Goal: Task Accomplishment & Management: Manage account settings

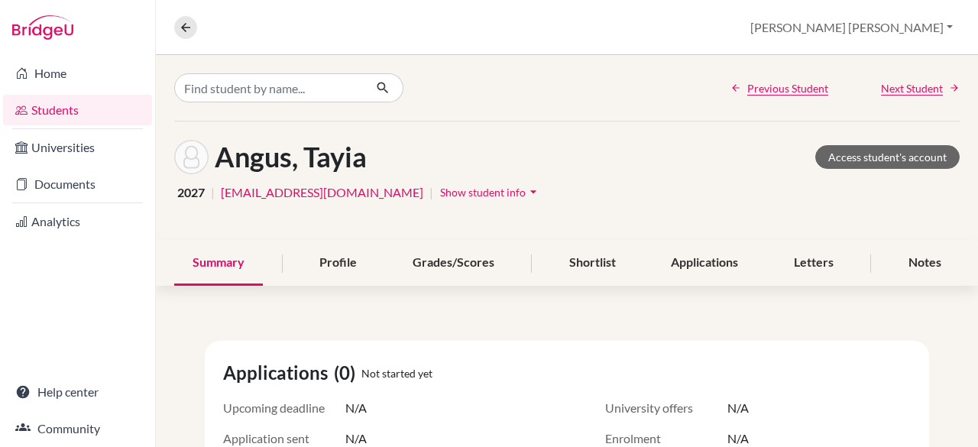
click at [526, 189] on icon "arrow_drop_down" at bounding box center [533, 191] width 15 height 15
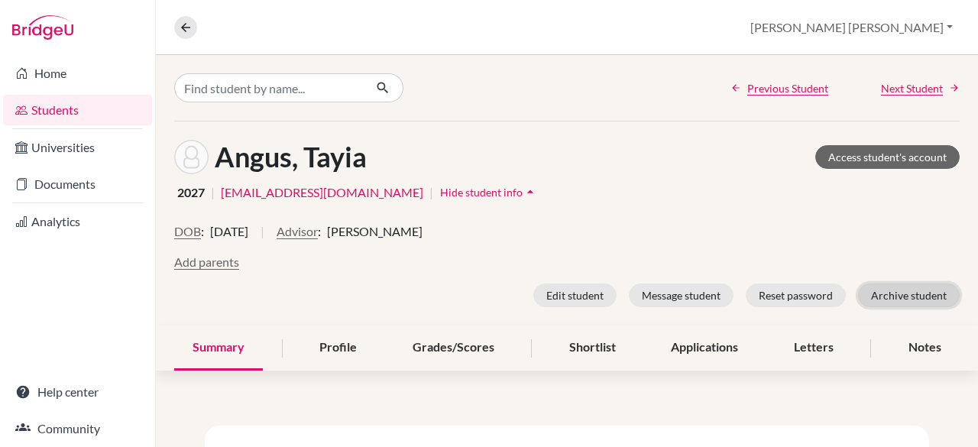
click at [921, 299] on button "Archive student" at bounding box center [909, 295] width 102 height 24
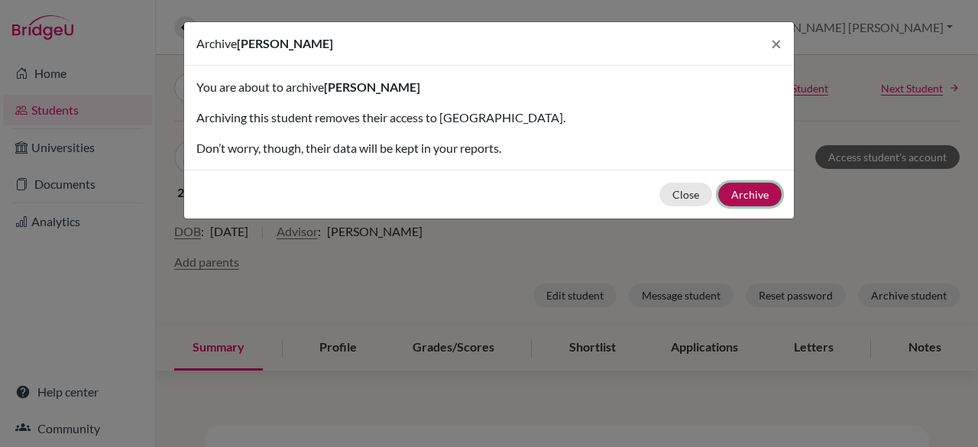
click at [752, 193] on button "Archive" at bounding box center [749, 195] width 63 height 24
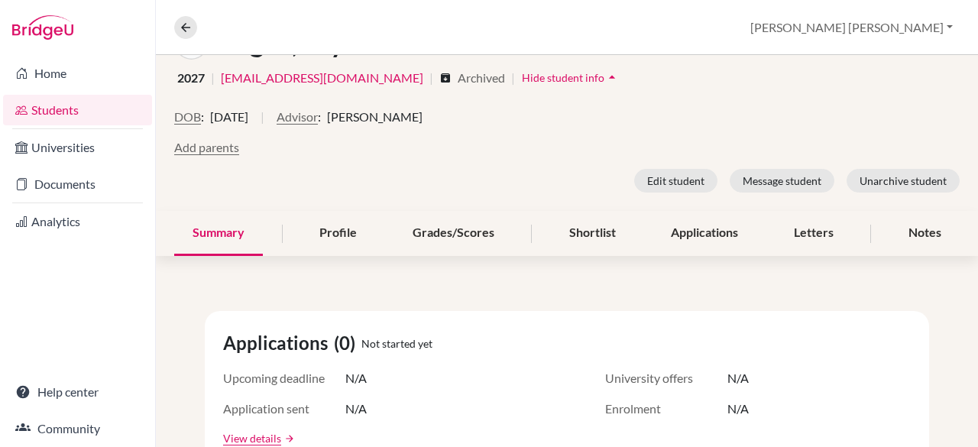
scroll to position [177, 0]
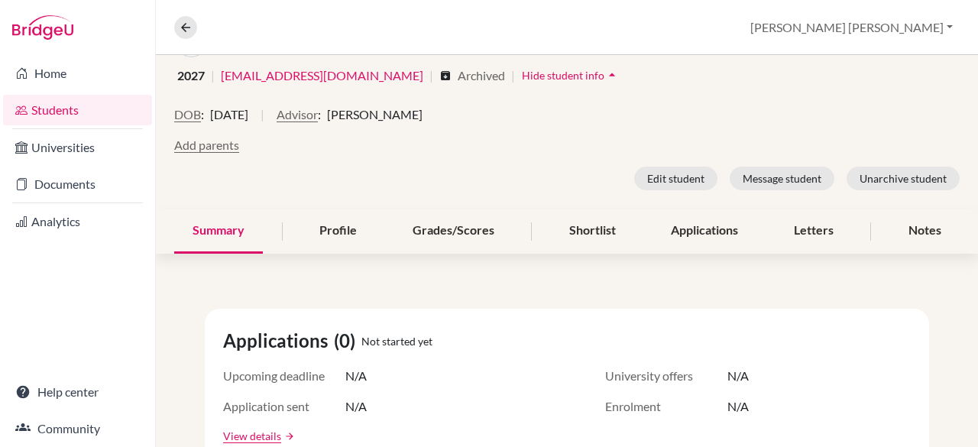
click at [63, 112] on link "Students" at bounding box center [77, 110] width 149 height 31
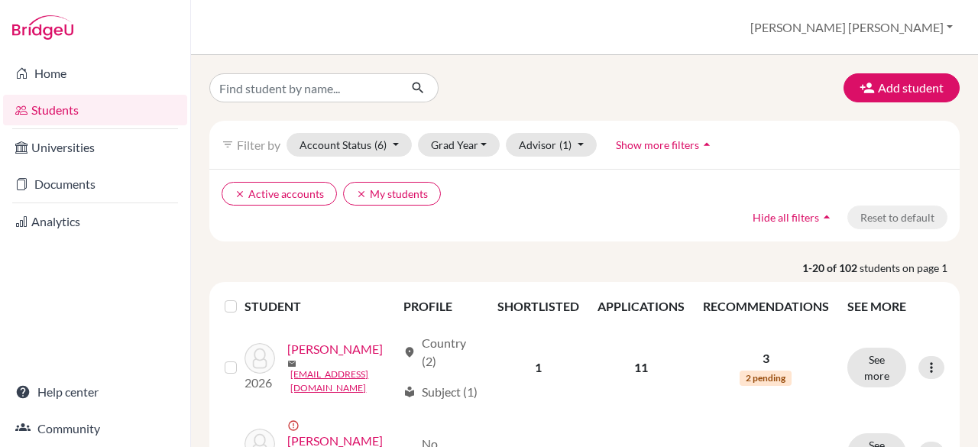
click at [63, 112] on link "Students" at bounding box center [95, 110] width 184 height 31
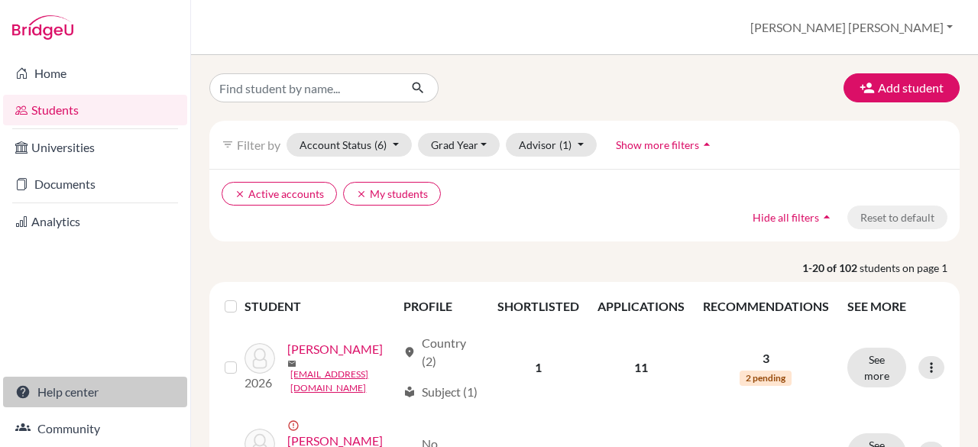
click at [99, 393] on link "Help center" at bounding box center [95, 392] width 184 height 31
